Goal: Information Seeking & Learning: Learn about a topic

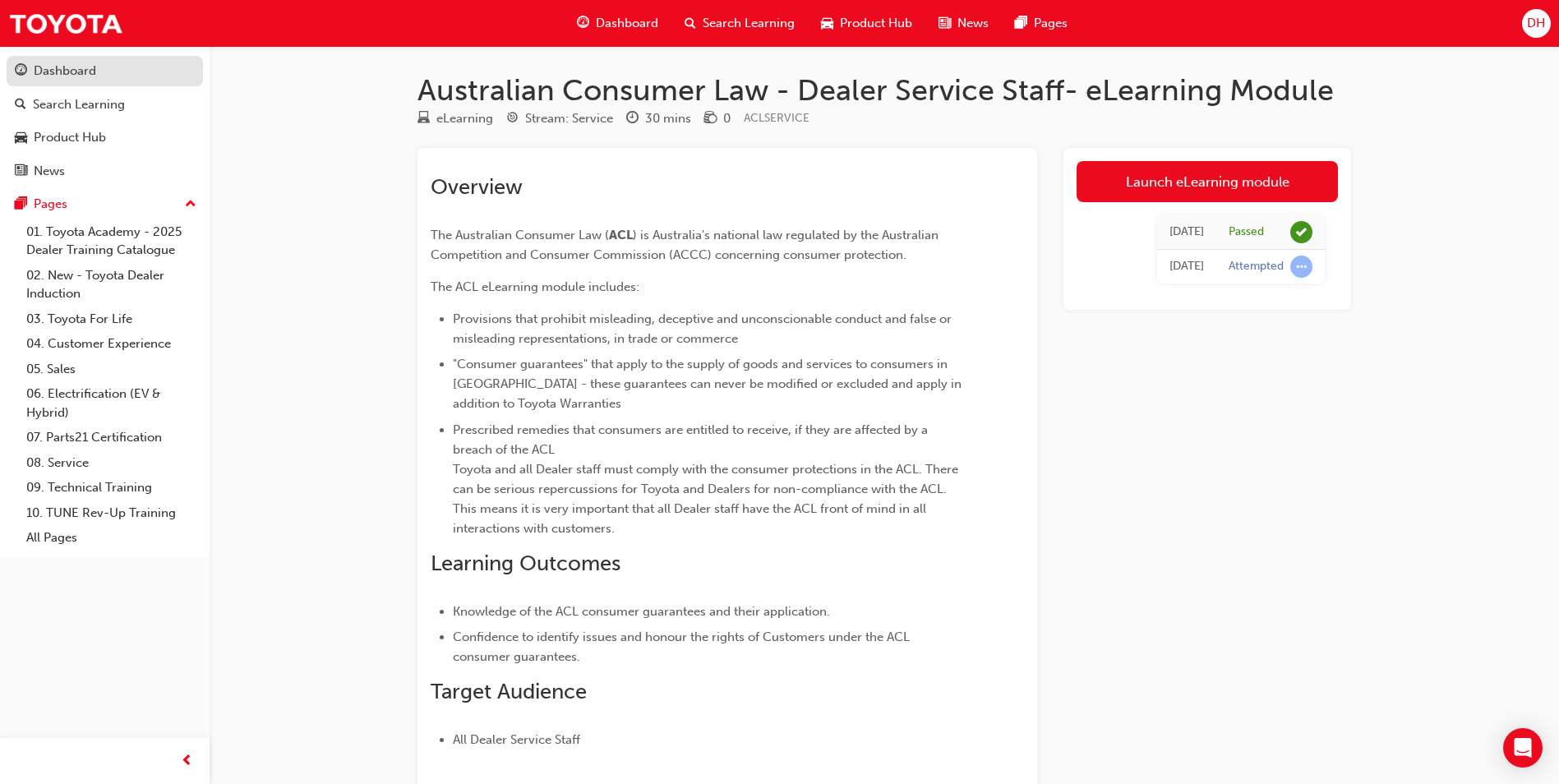
click at [76, 75] on div "Dashboard" at bounding box center [65, 71] width 62 height 19
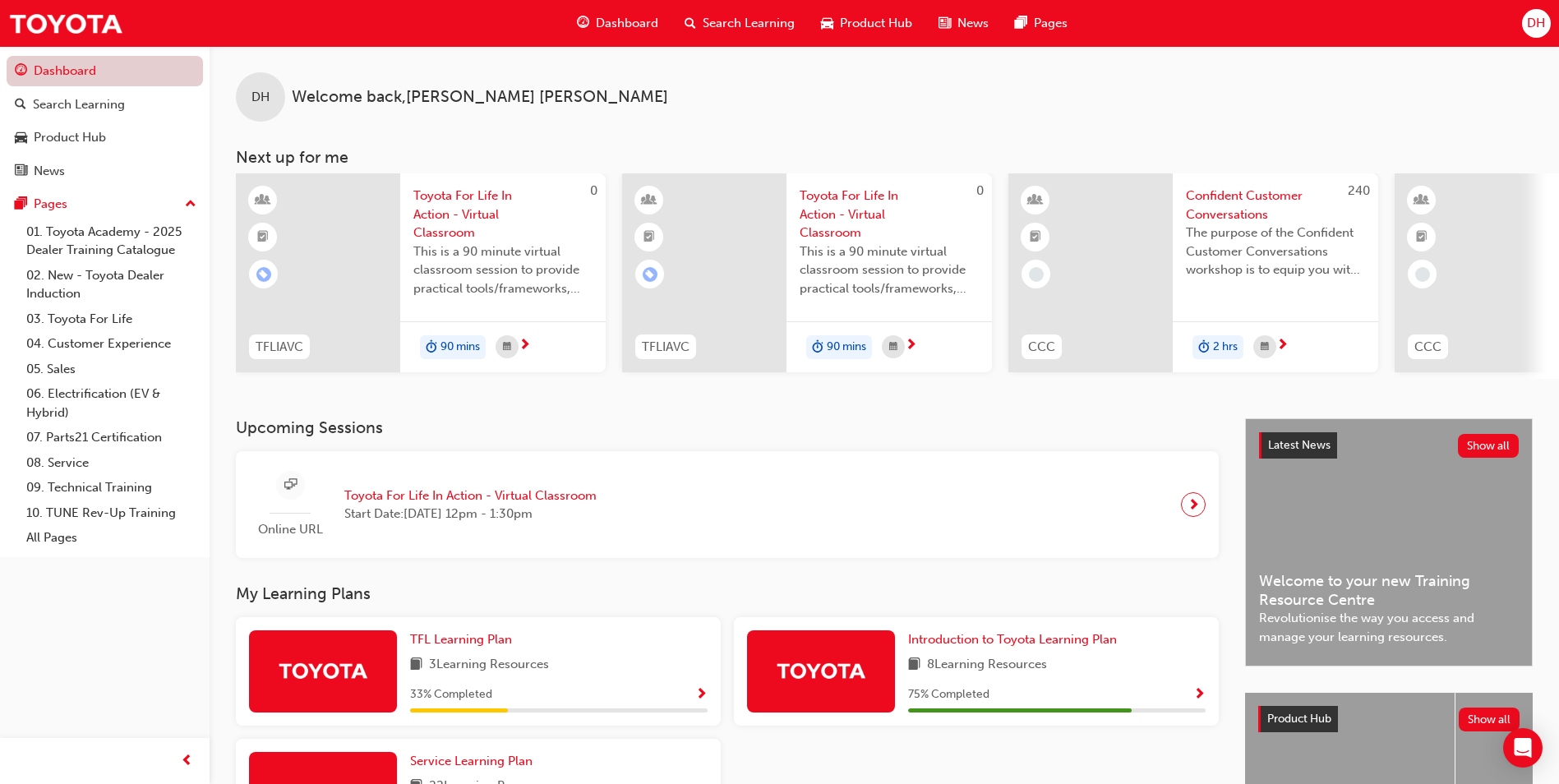
click at [41, 65] on link "Dashboard" at bounding box center [105, 71] width 196 height 30
click at [50, 114] on link "Search Learning" at bounding box center [105, 105] width 196 height 30
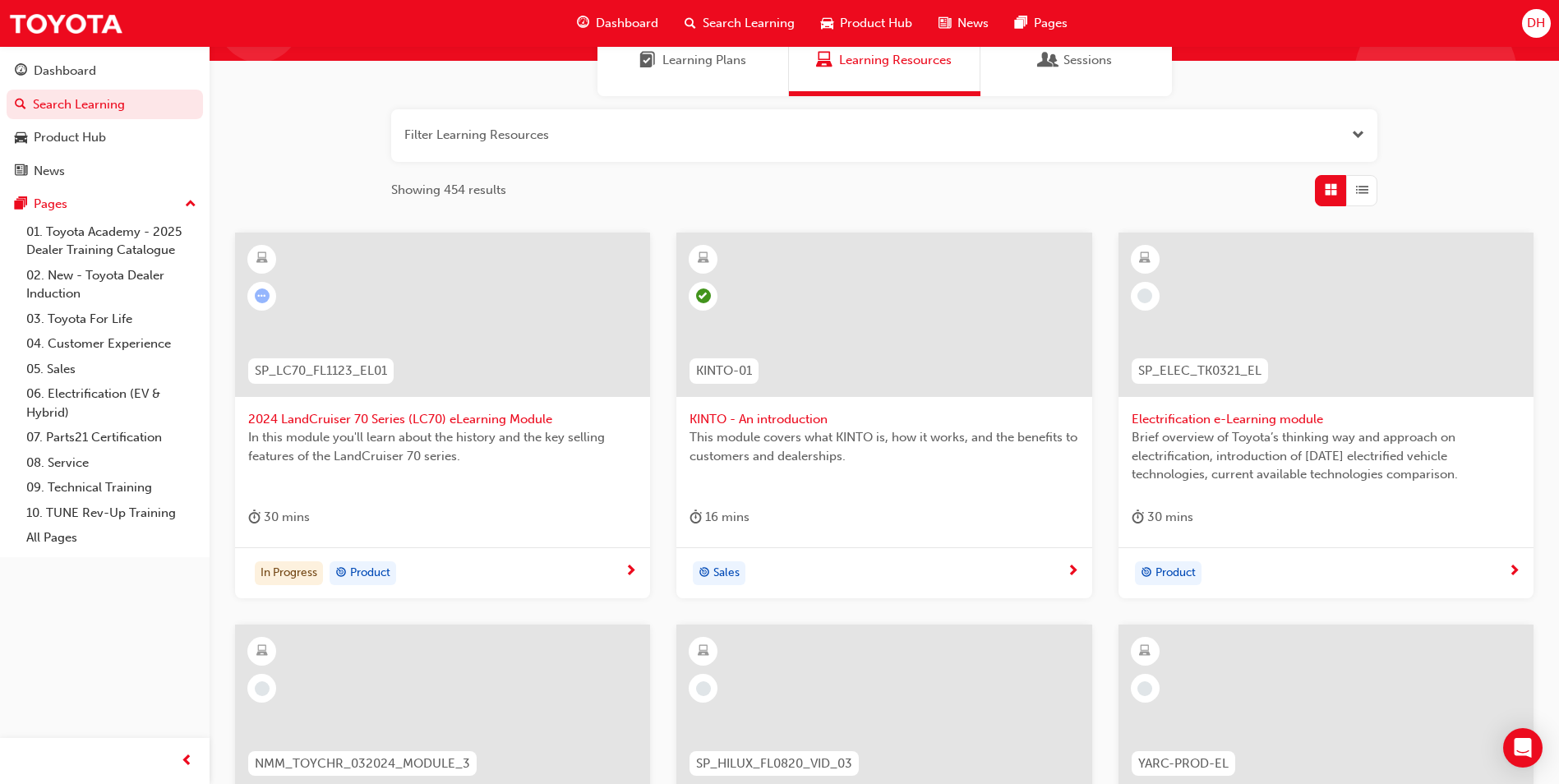
scroll to position [164, 0]
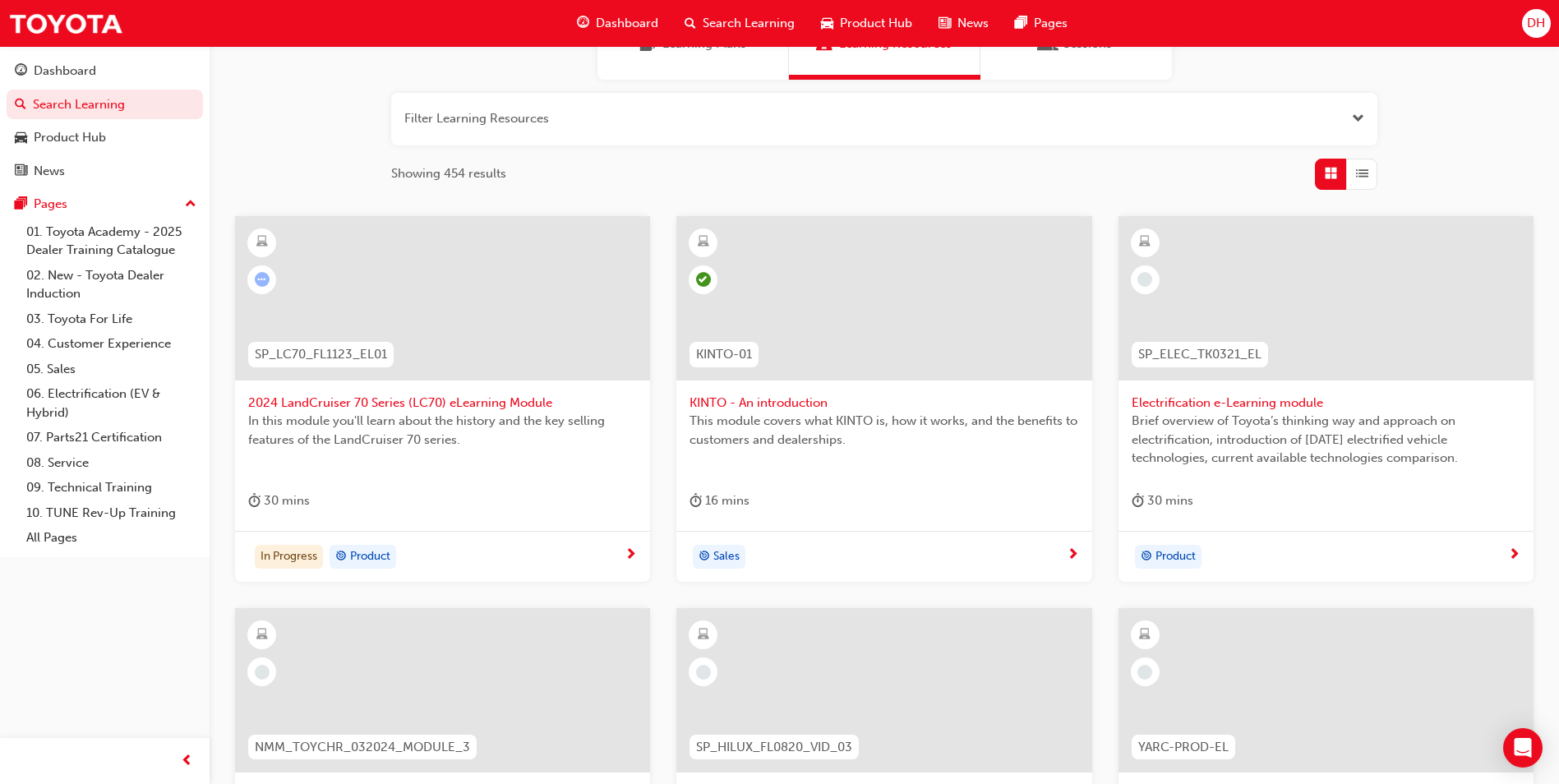
click at [410, 399] on span "2024 LandCruiser 70 Series (LC70) eLearning Module" at bounding box center [443, 403] width 389 height 19
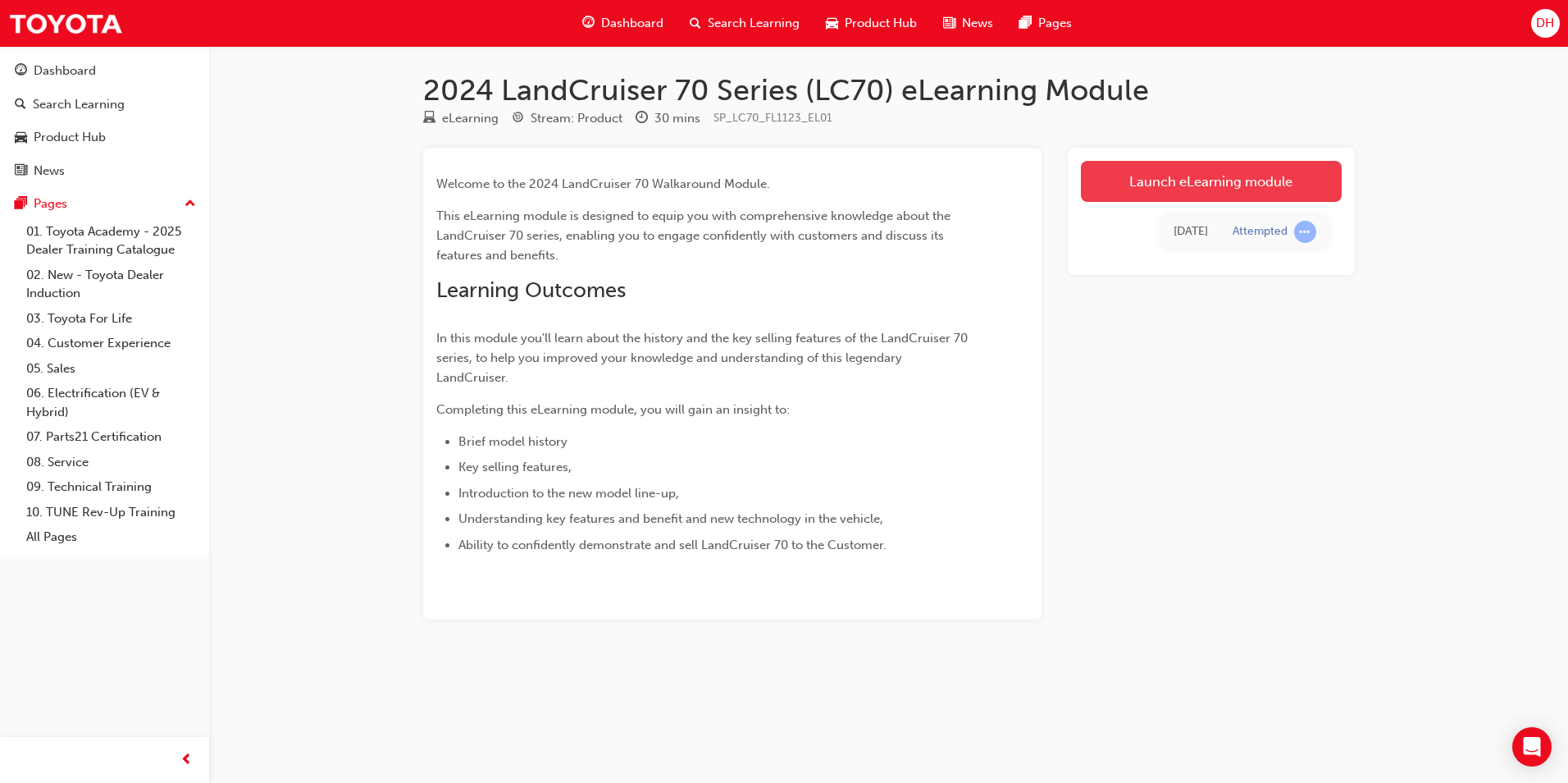
click at [1203, 180] on link "Launch eLearning module" at bounding box center [1211, 182] width 261 height 41
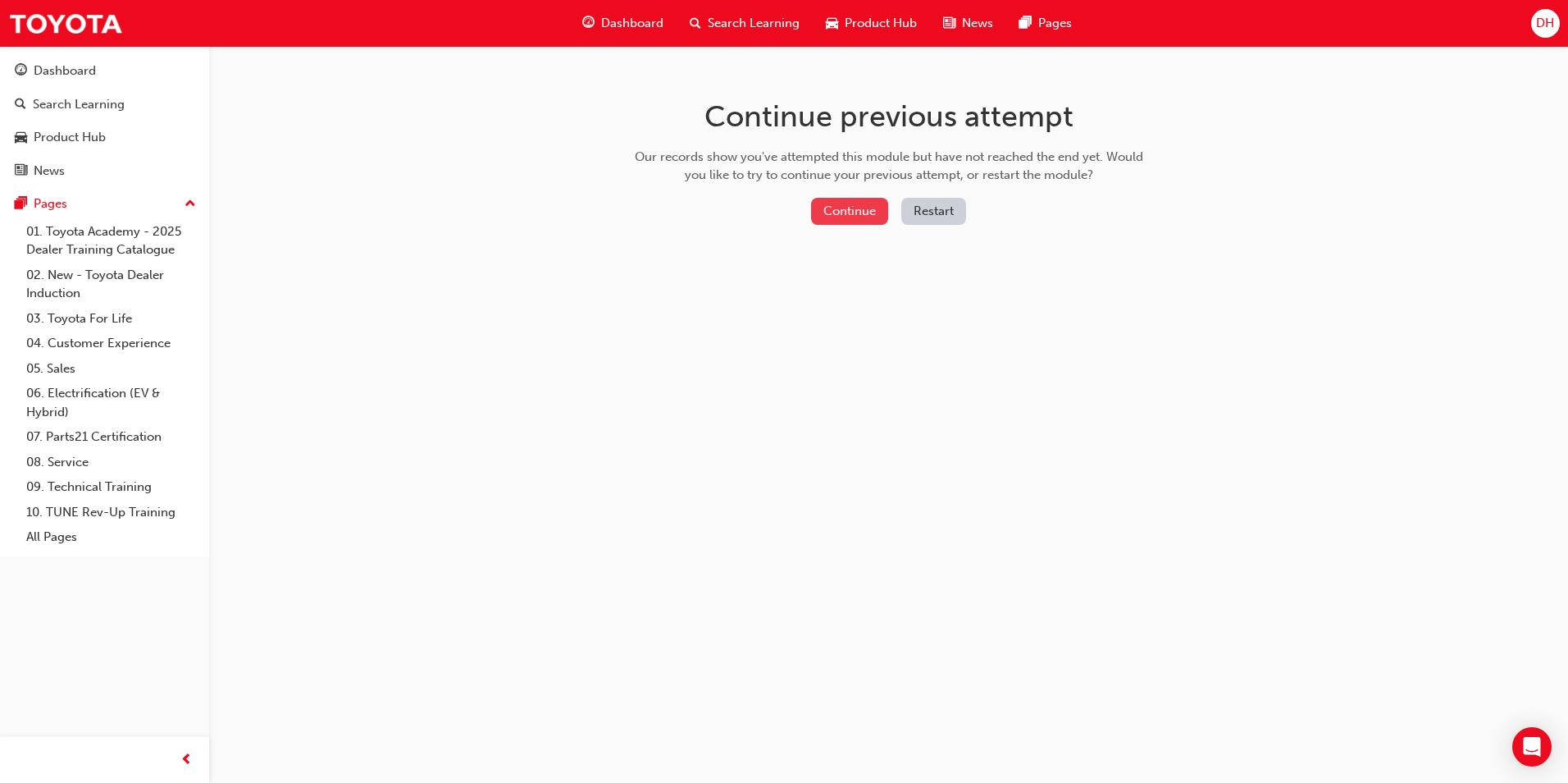
click at [866, 206] on button "Continue" at bounding box center [849, 211] width 77 height 27
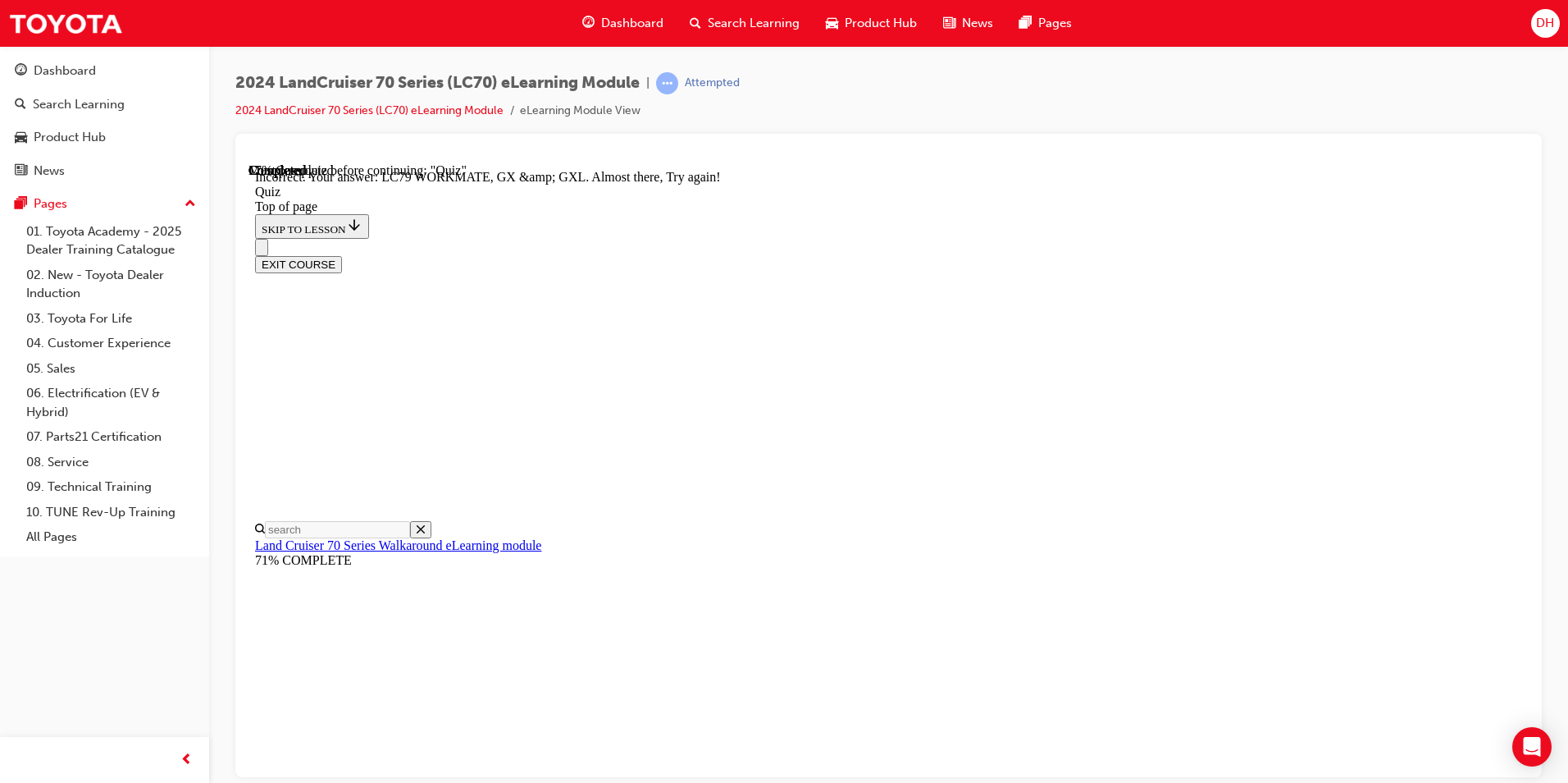
scroll to position [54, 0]
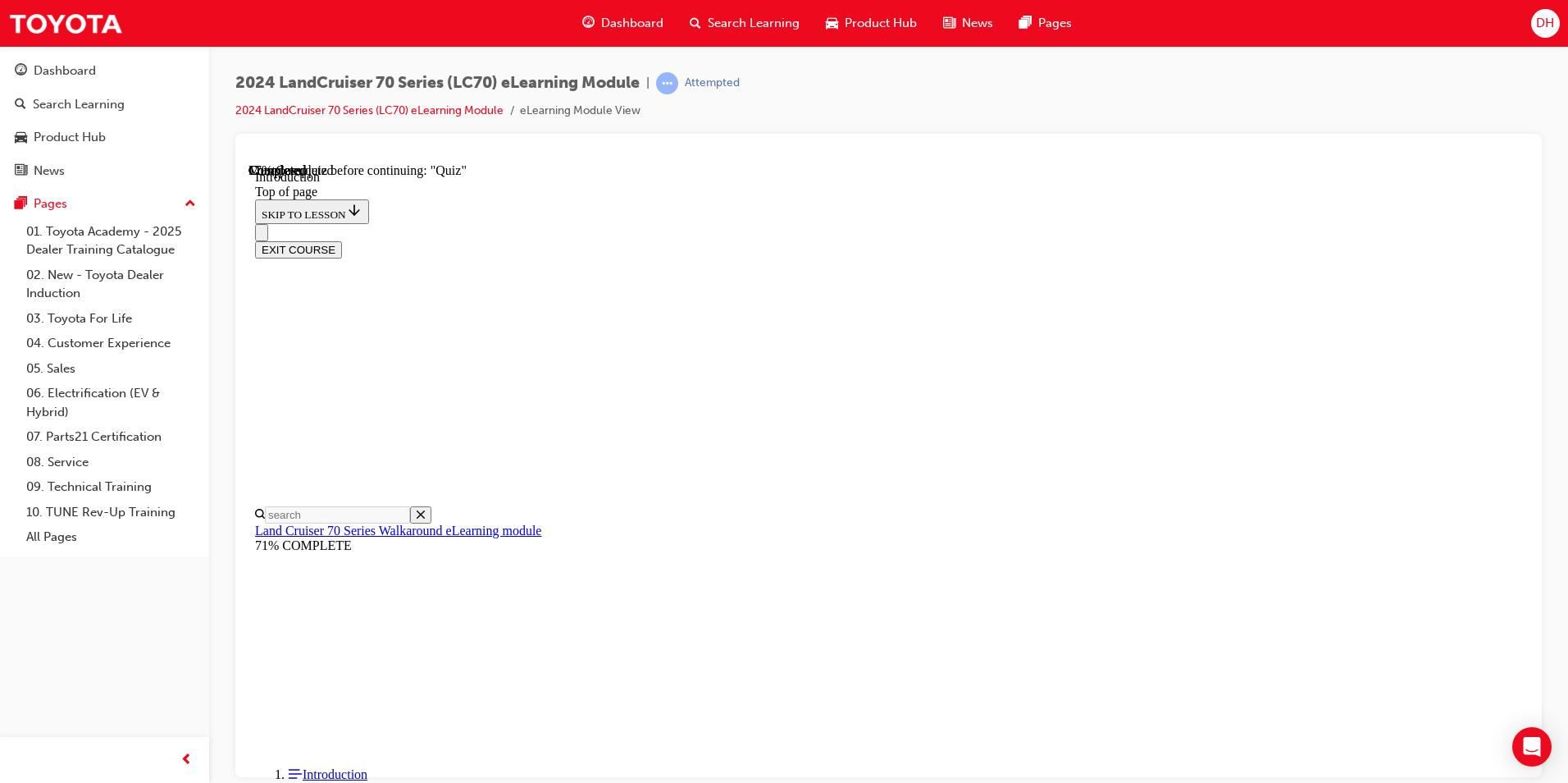
scroll to position [0, 0]
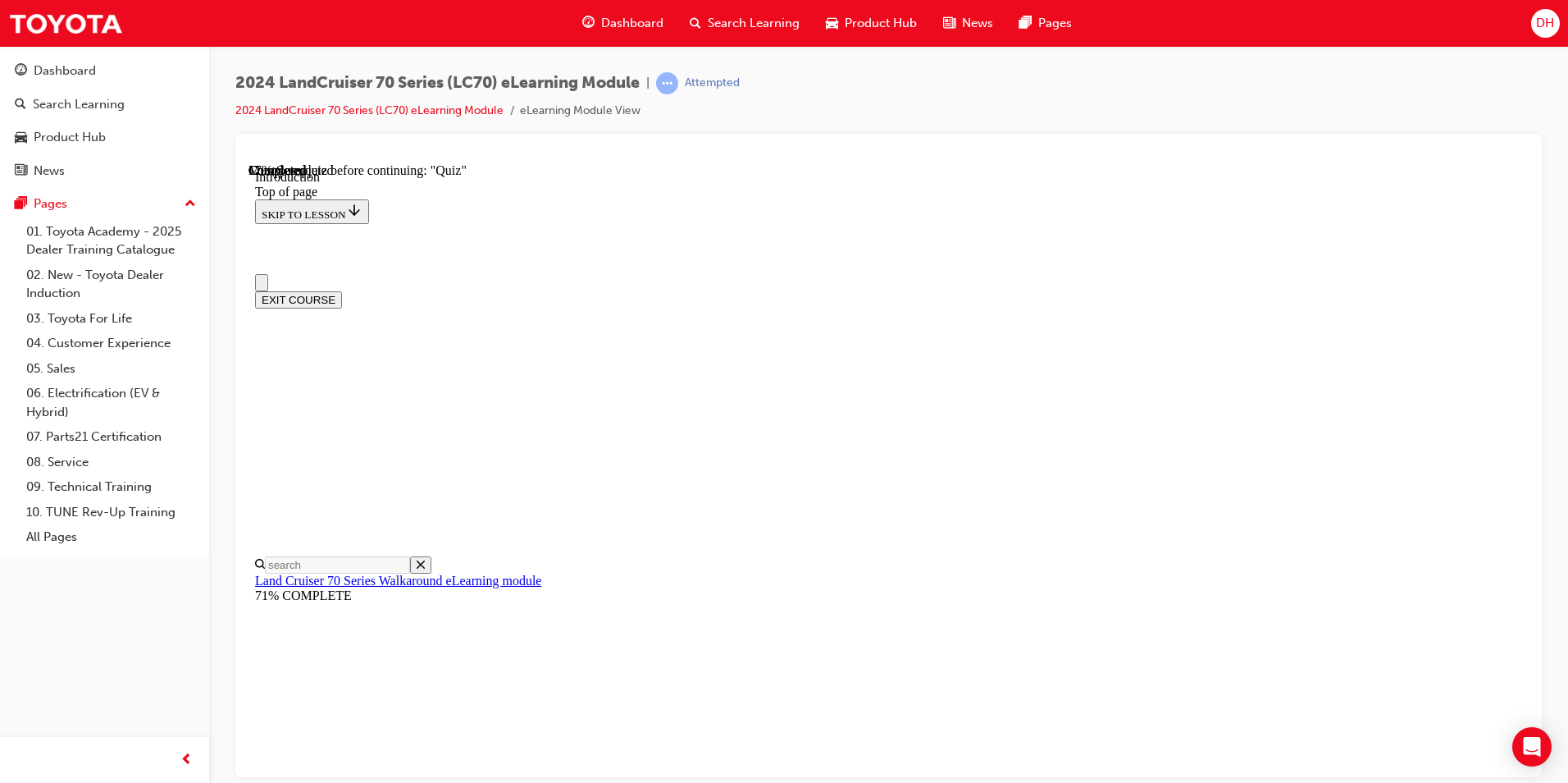
click at [278, 285] on icon "Close navigation menu" at bounding box center [269, 291] width 16 height 11
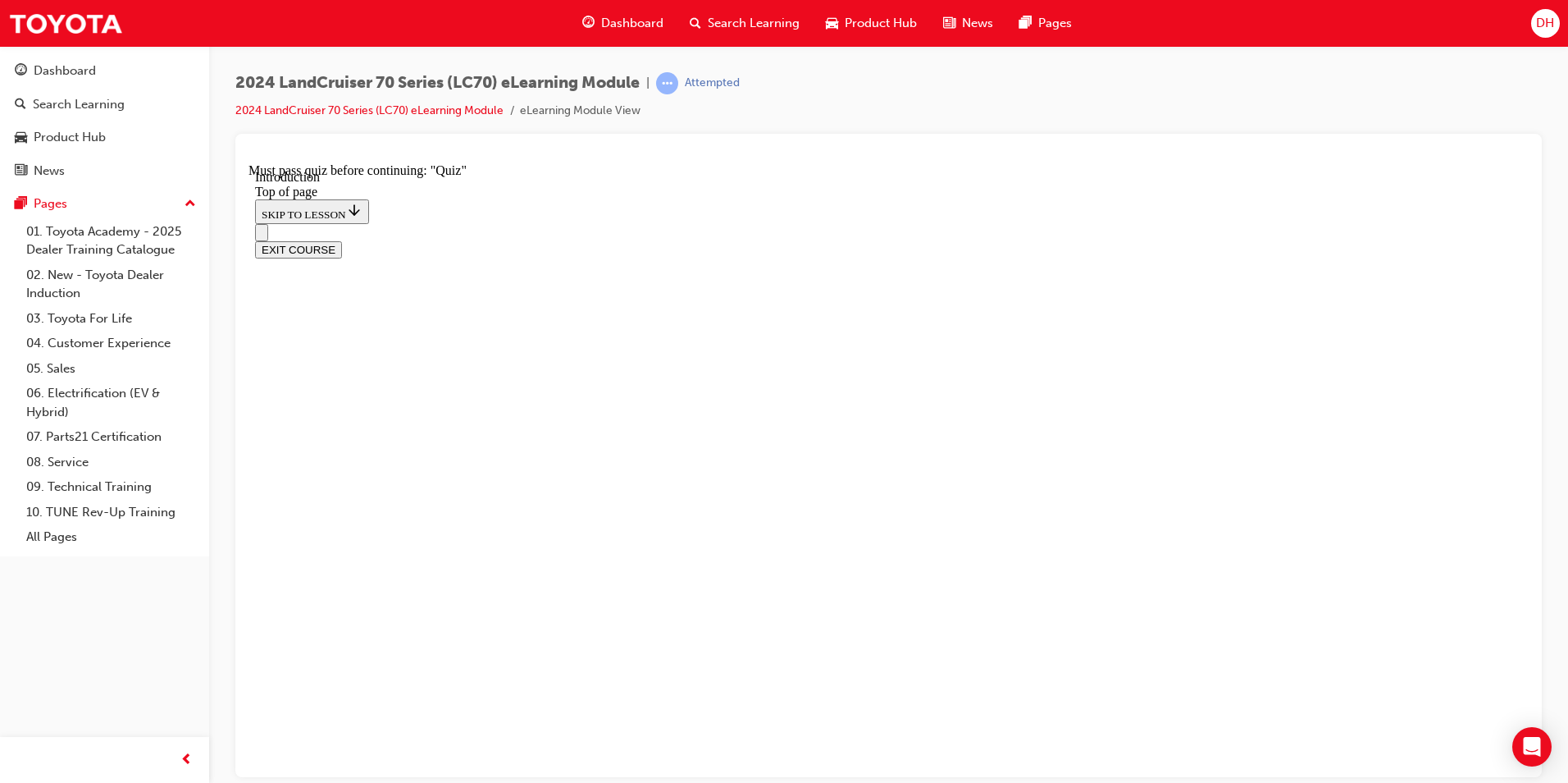
scroll to position [821, 0]
